Goal: Information Seeking & Learning: Learn about a topic

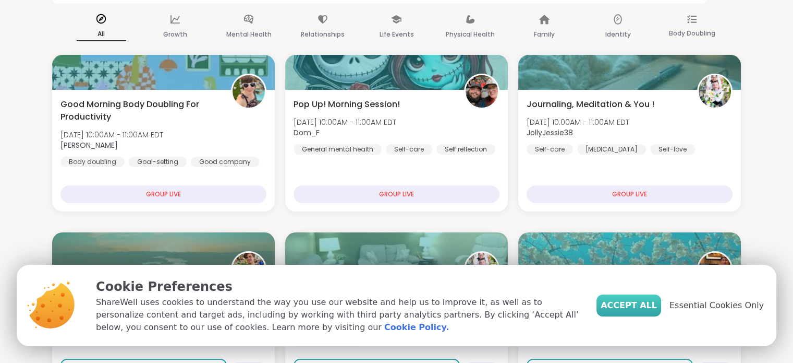
click at [657, 303] on span "Accept All" at bounding box center [629, 305] width 56 height 13
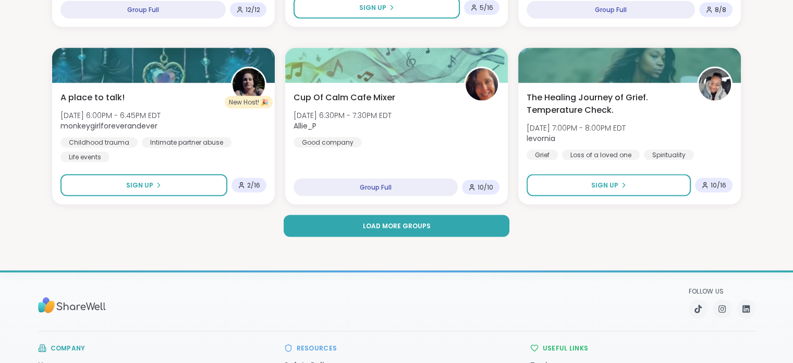
scroll to position [2043, 0]
drag, startPoint x: 456, startPoint y: 225, endPoint x: 370, endPoint y: 223, distance: 85.6
click at [370, 223] on span "Load more groups" at bounding box center [397, 225] width 68 height 9
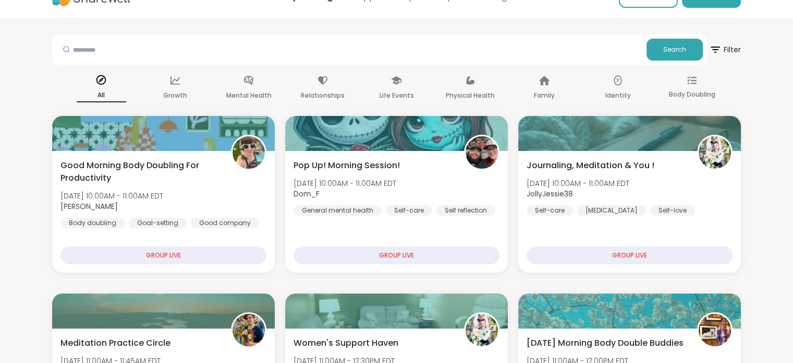
scroll to position [0, 0]
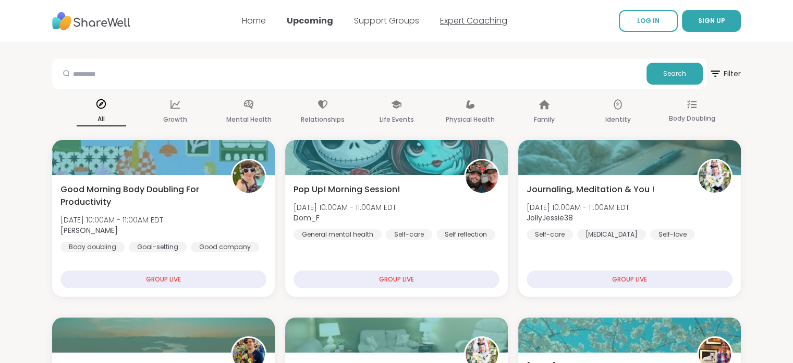
click at [467, 18] on link "Expert Coaching" at bounding box center [473, 21] width 67 height 12
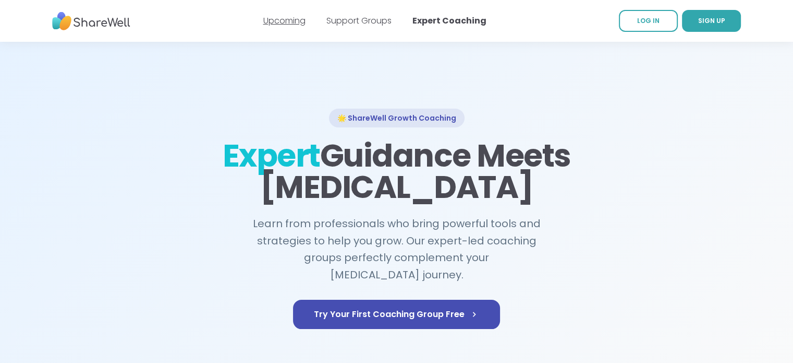
click at [278, 23] on link "Upcoming" at bounding box center [284, 21] width 42 height 12
